Goal: Information Seeking & Learning: Learn about a topic

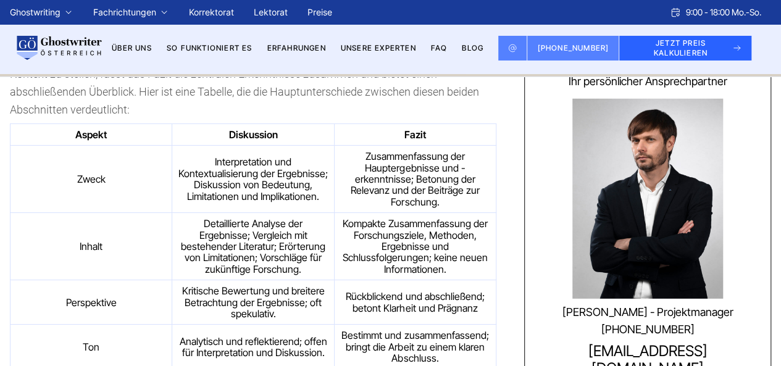
scroll to position [1799, 0]
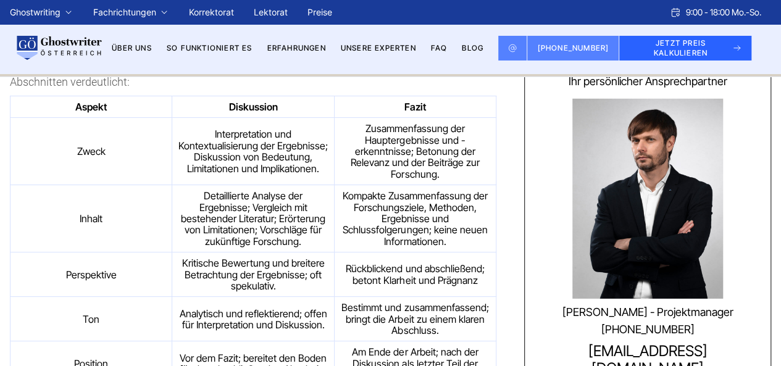
drag, startPoint x: 364, startPoint y: 200, endPoint x: 322, endPoint y: 188, distance: 43.6
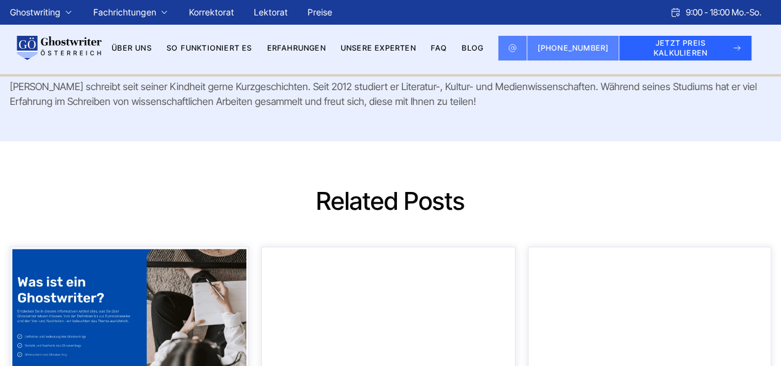
scroll to position [3652, 0]
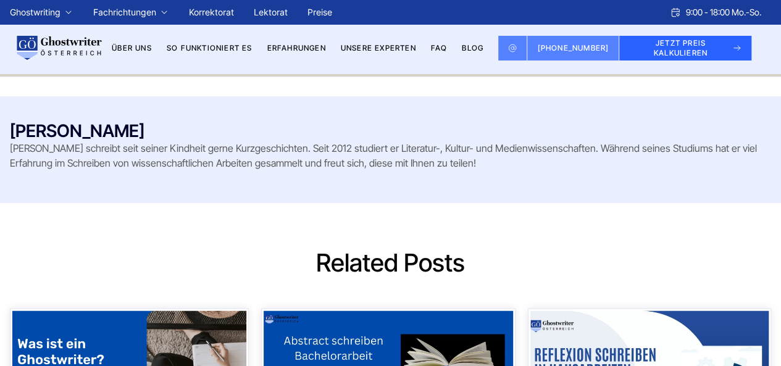
drag, startPoint x: 413, startPoint y: 297, endPoint x: 415, endPoint y: 303, distance: 6.7
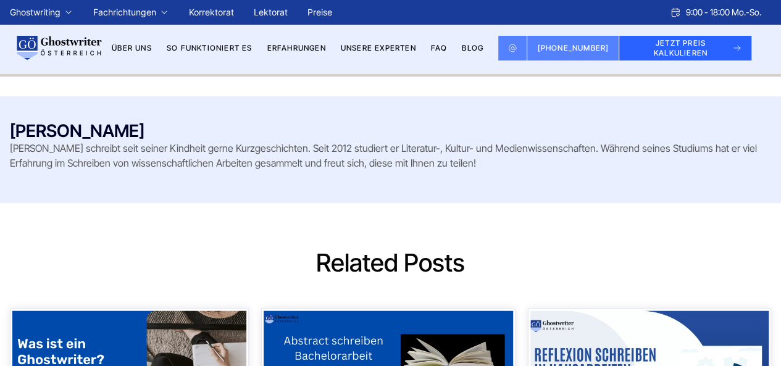
drag, startPoint x: 392, startPoint y: 226, endPoint x: 388, endPoint y: 238, distance: 12.9
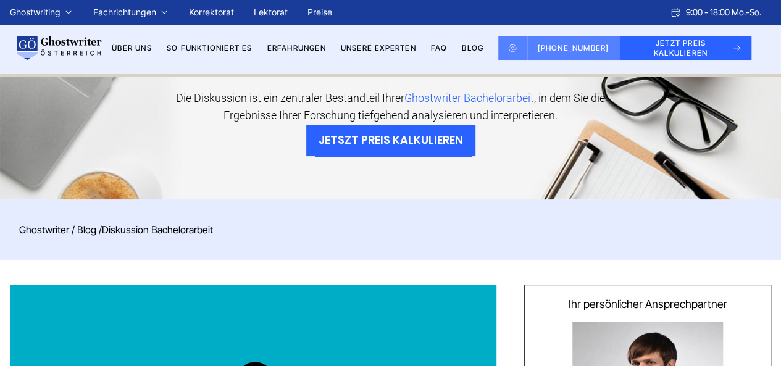
scroll to position [0, 0]
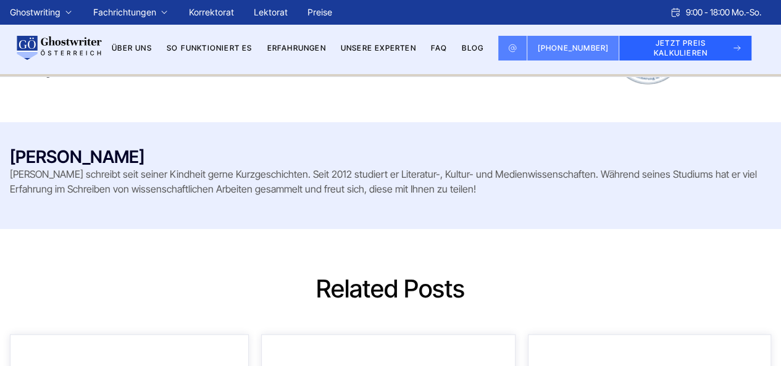
scroll to position [3645, 0]
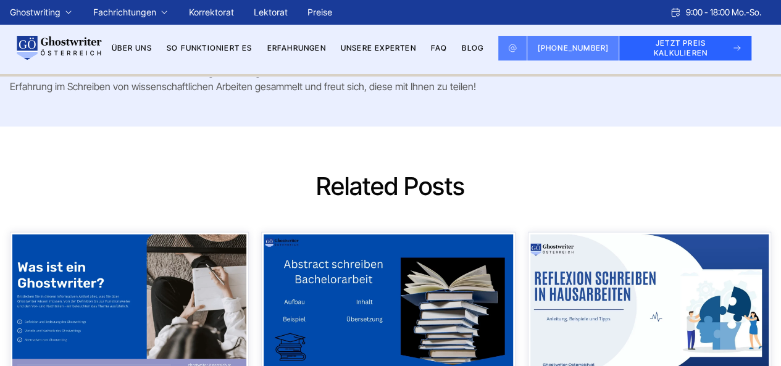
scroll to position [3706, 0]
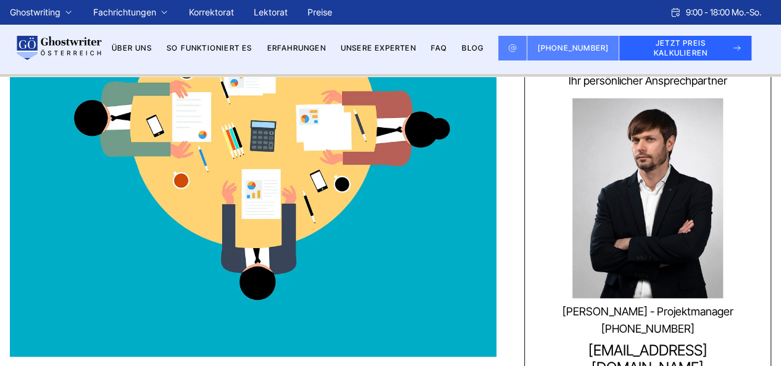
scroll to position [556, 0]
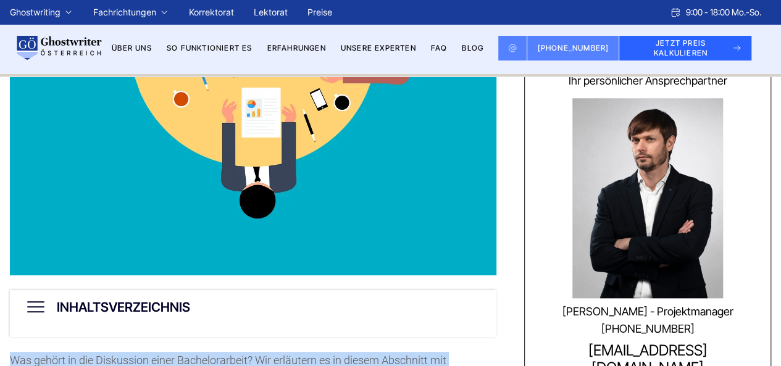
drag, startPoint x: 9, startPoint y: 103, endPoint x: 343, endPoint y: 254, distance: 367.2
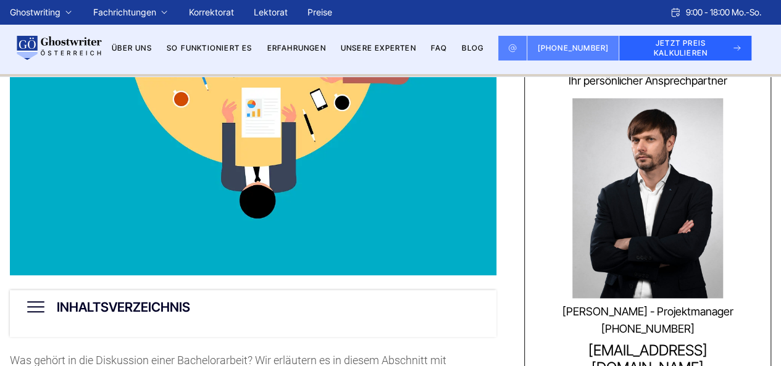
drag, startPoint x: 410, startPoint y: 287, endPoint x: 432, endPoint y: 286, distance: 22.2
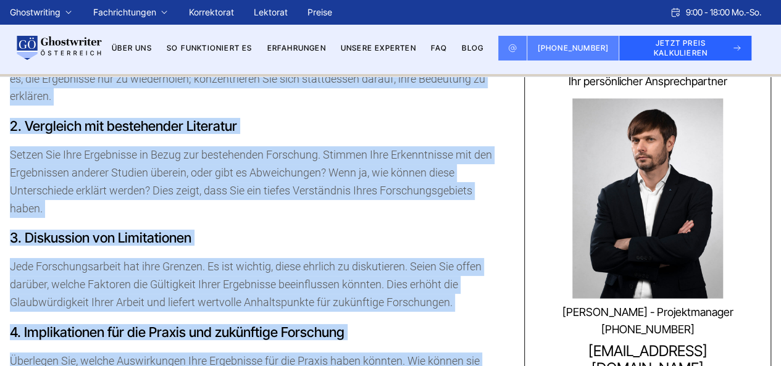
scroll to position [1235, 0]
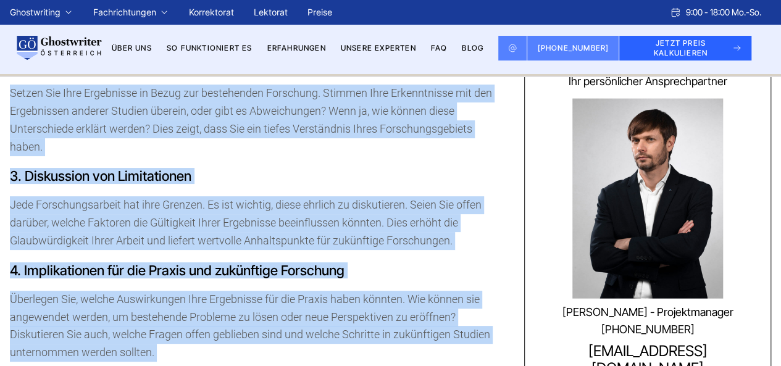
drag, startPoint x: 9, startPoint y: 104, endPoint x: 425, endPoint y: 189, distance: 424.3
copy div "Was gehört in die Diskussion einer Bachelorarbeit? Wir erläutern es in diesem A…"
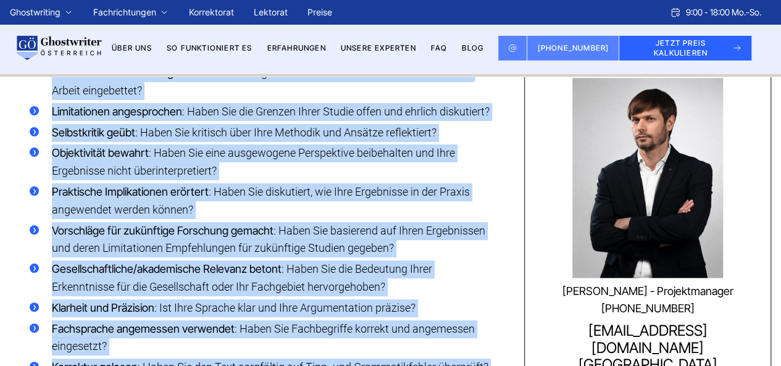
scroll to position [3212, 0]
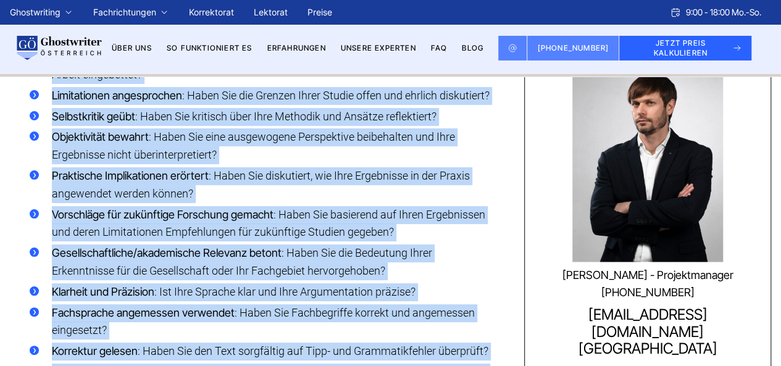
drag, startPoint x: 9, startPoint y: 167, endPoint x: 352, endPoint y: 264, distance: 356.9
copy div "Unterschiede zwischen Diskussion und Fazit in der Bachelorarbeit In der Bachelo…"
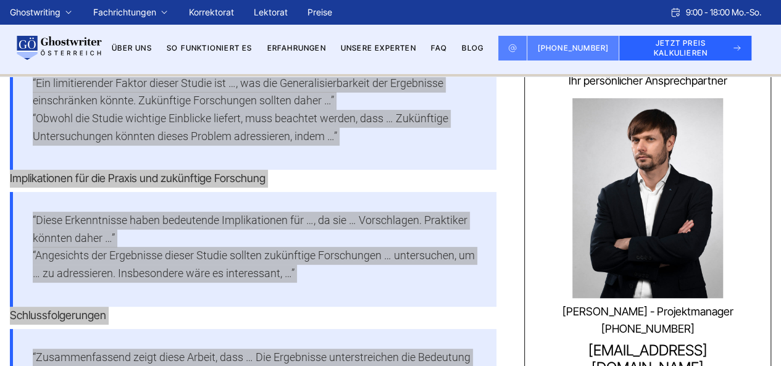
scroll to position [2471, 0]
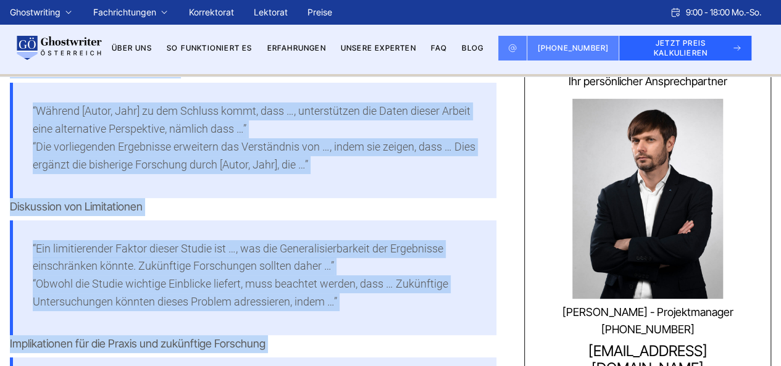
drag, startPoint x: 396, startPoint y: 182, endPoint x: 404, endPoint y: 192, distance: 12.7
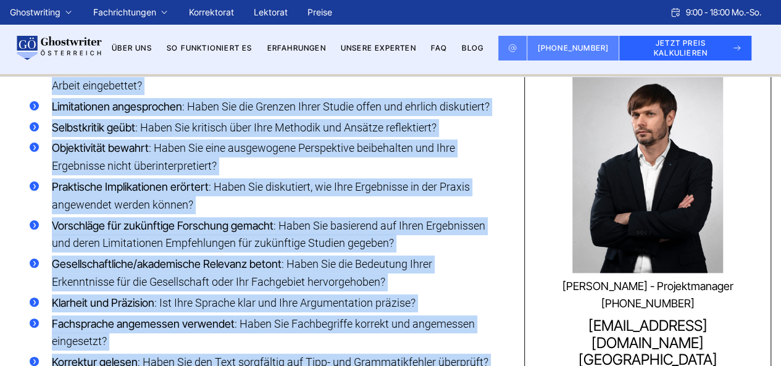
scroll to position [3212, 0]
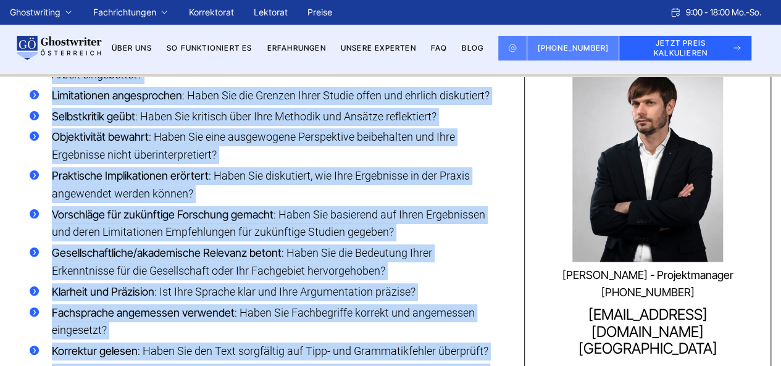
drag, startPoint x: 23, startPoint y: 163, endPoint x: 229, endPoint y: 220, distance: 213.4
